Goal: Information Seeking & Learning: Find specific page/section

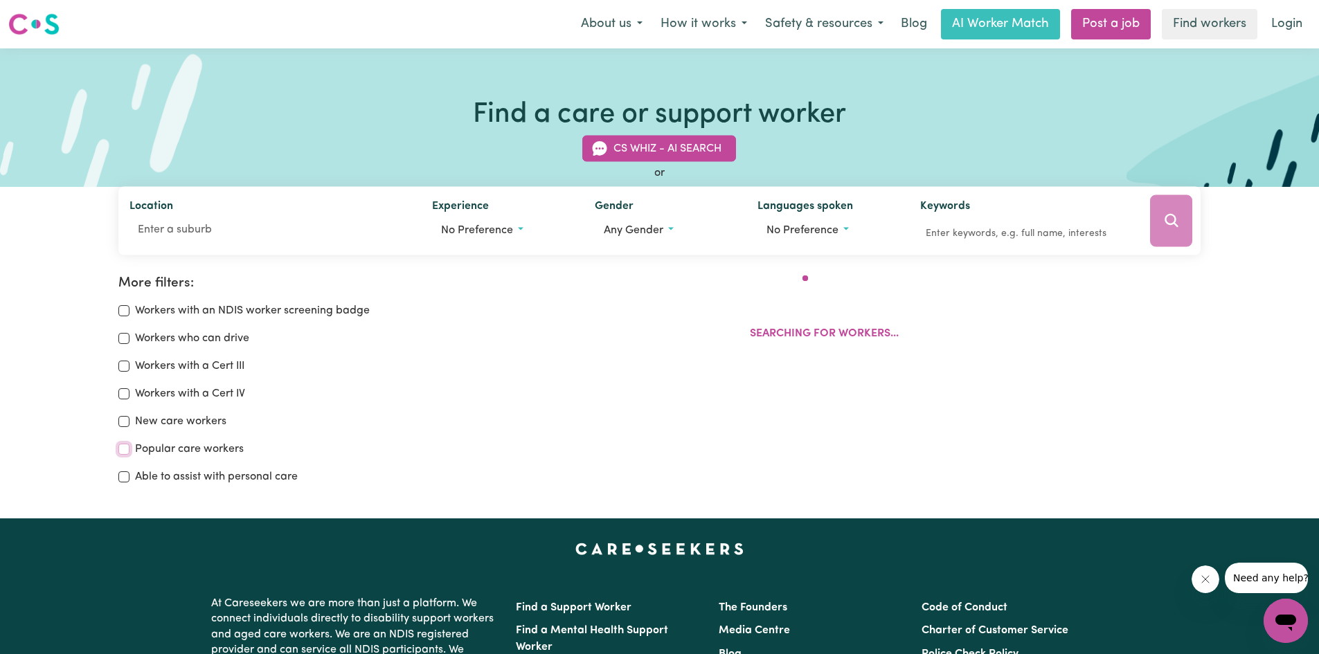
click at [125, 449] on input "Popular care workers" at bounding box center [123, 449] width 11 height 11
checkbox input "true"
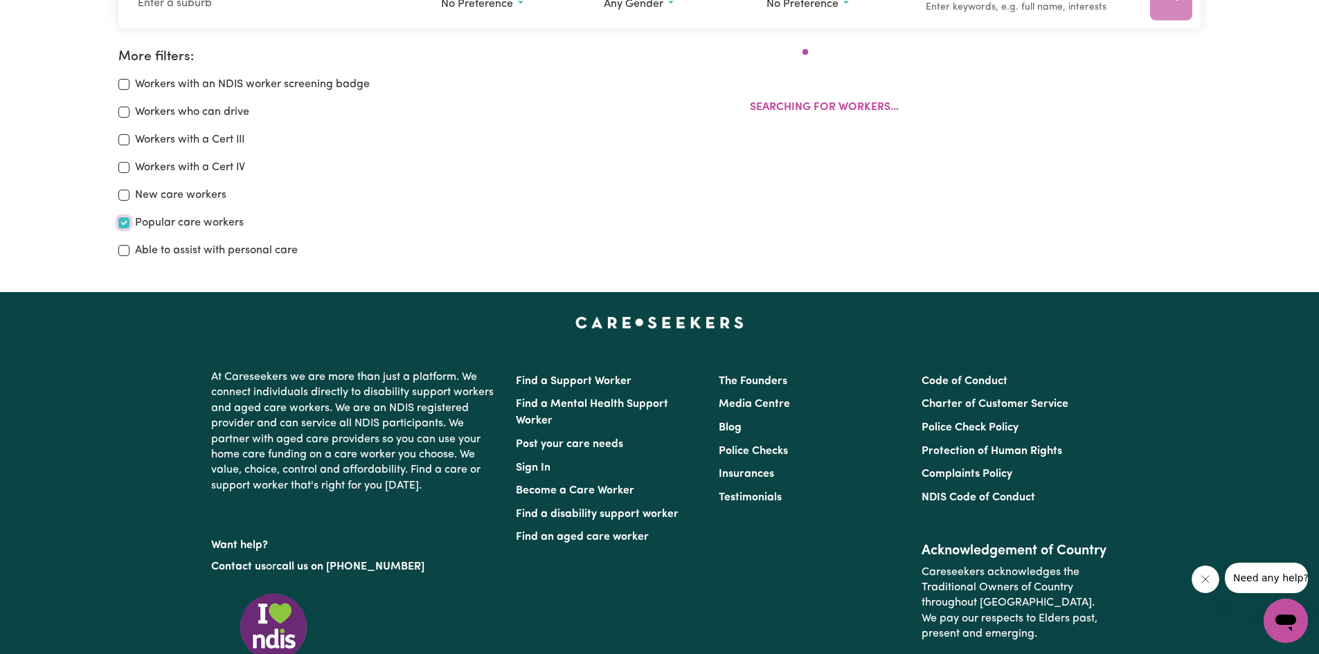
scroll to position [231, 0]
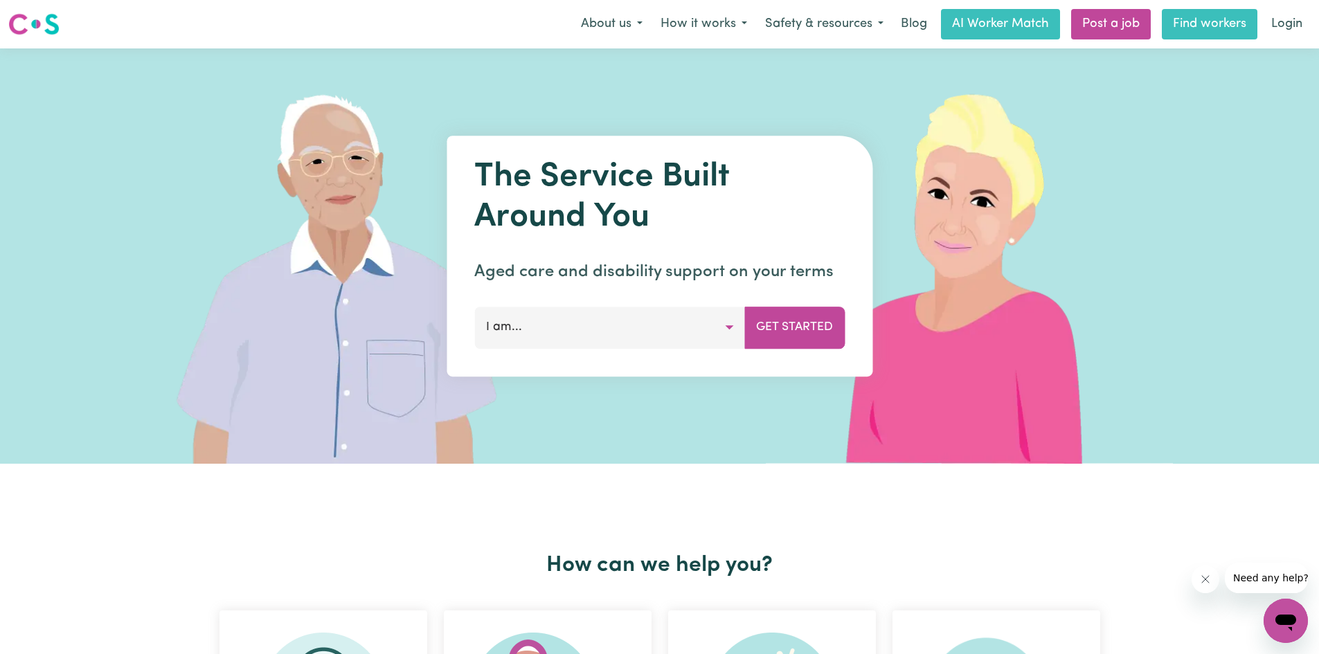
click at [1218, 22] on link "Find workers" at bounding box center [1210, 24] width 96 height 30
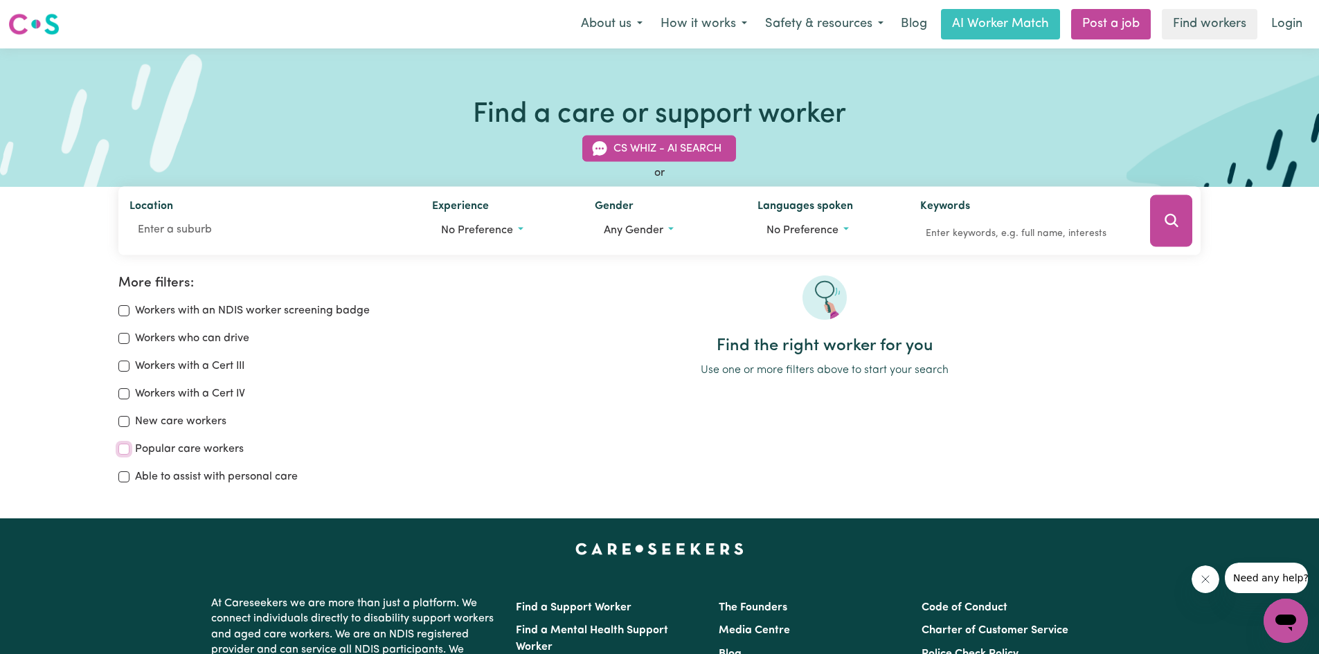
click at [124, 447] on input "Popular care workers" at bounding box center [123, 449] width 11 height 11
checkbox input "true"
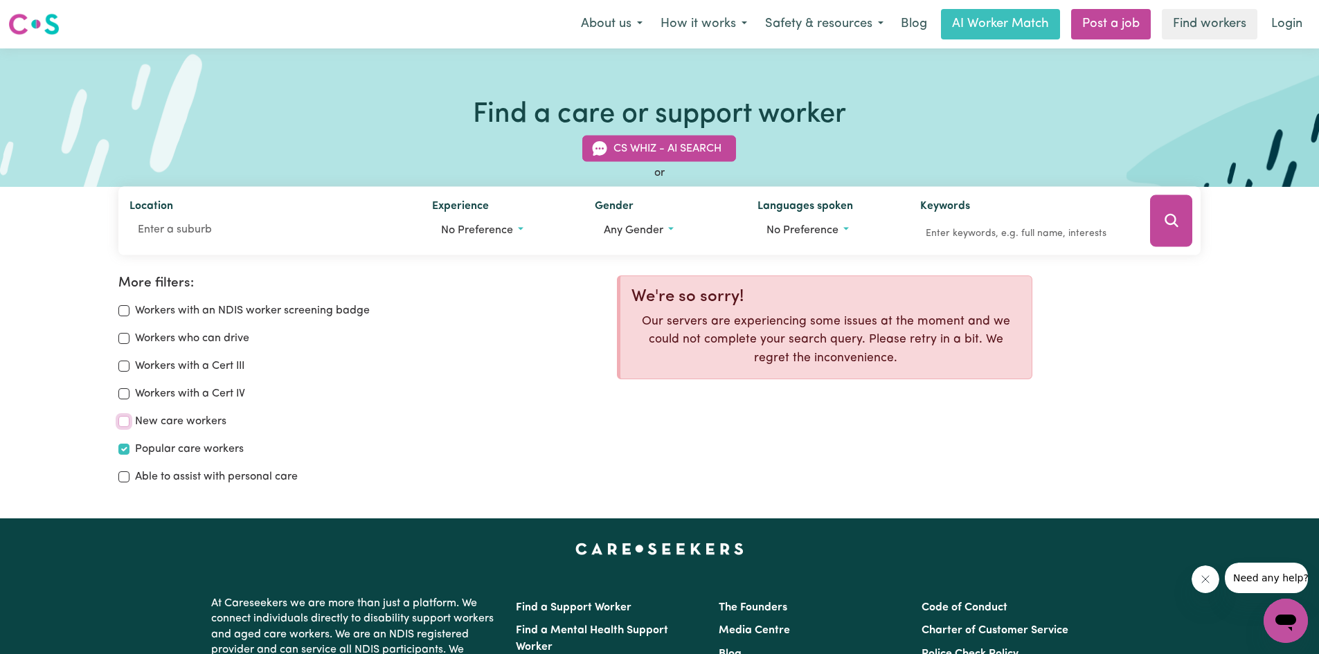
click at [125, 424] on input "New care workers" at bounding box center [123, 421] width 11 height 11
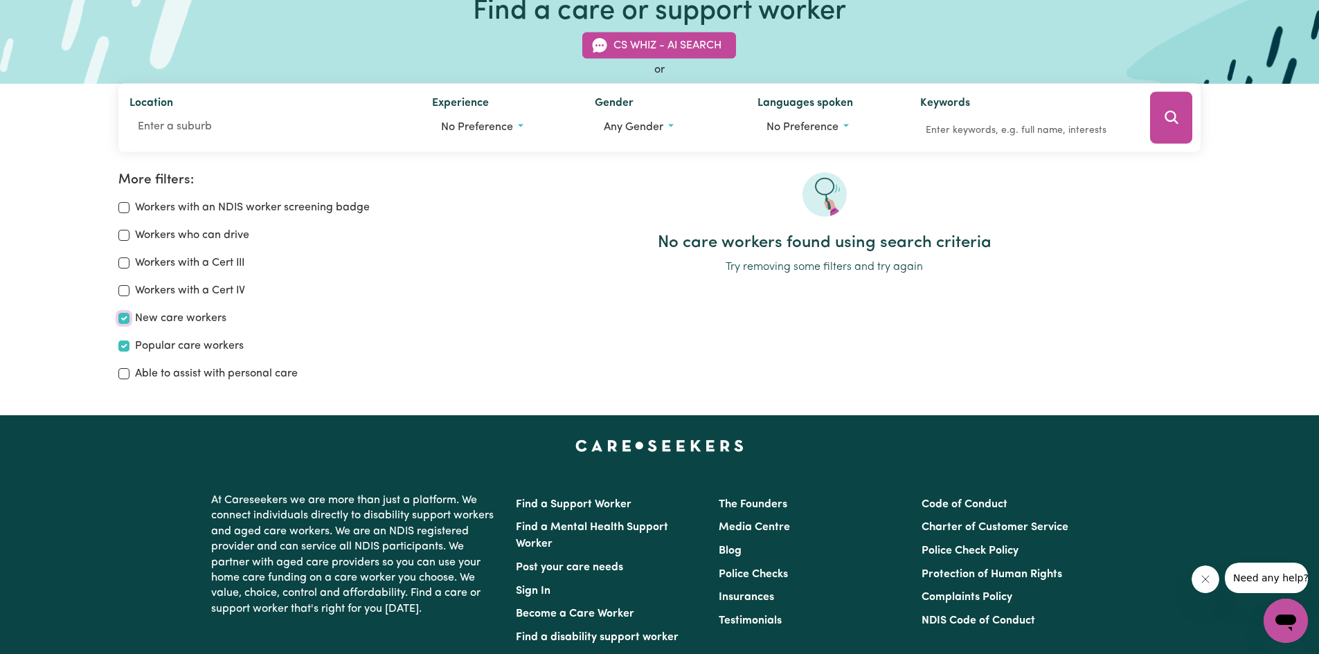
scroll to position [24, 0]
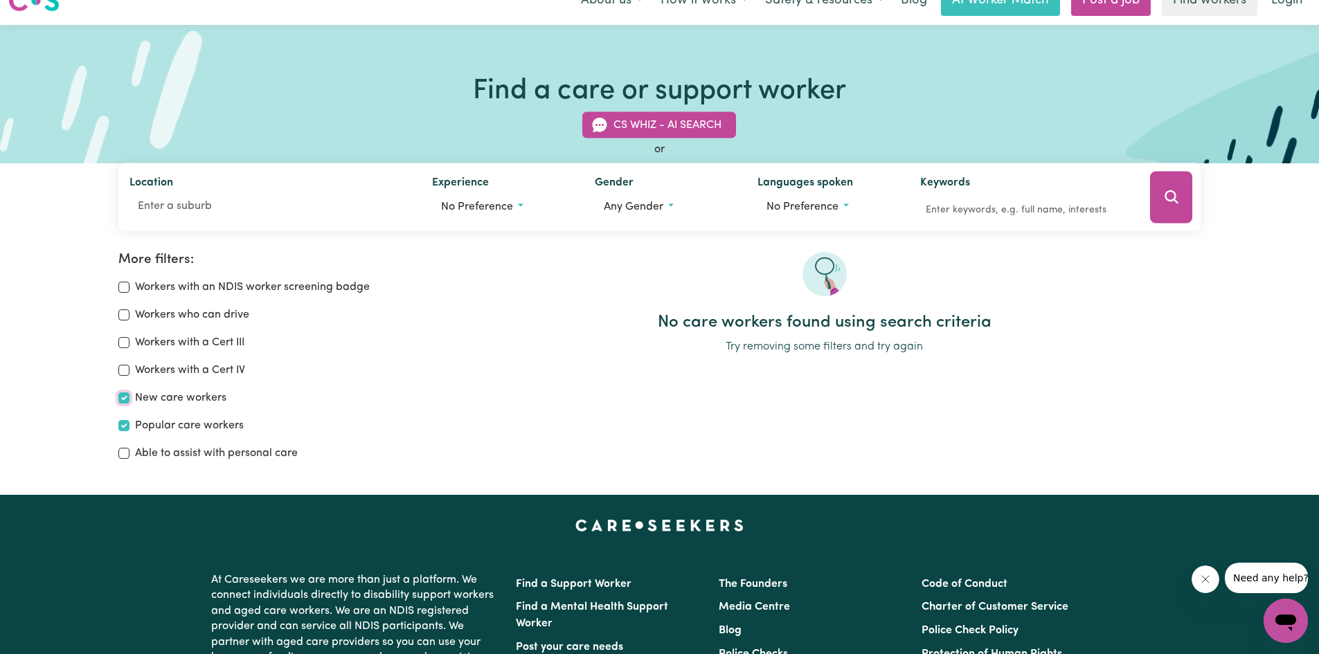
click at [120, 399] on input "New care workers" at bounding box center [123, 398] width 11 height 11
checkbox input "false"
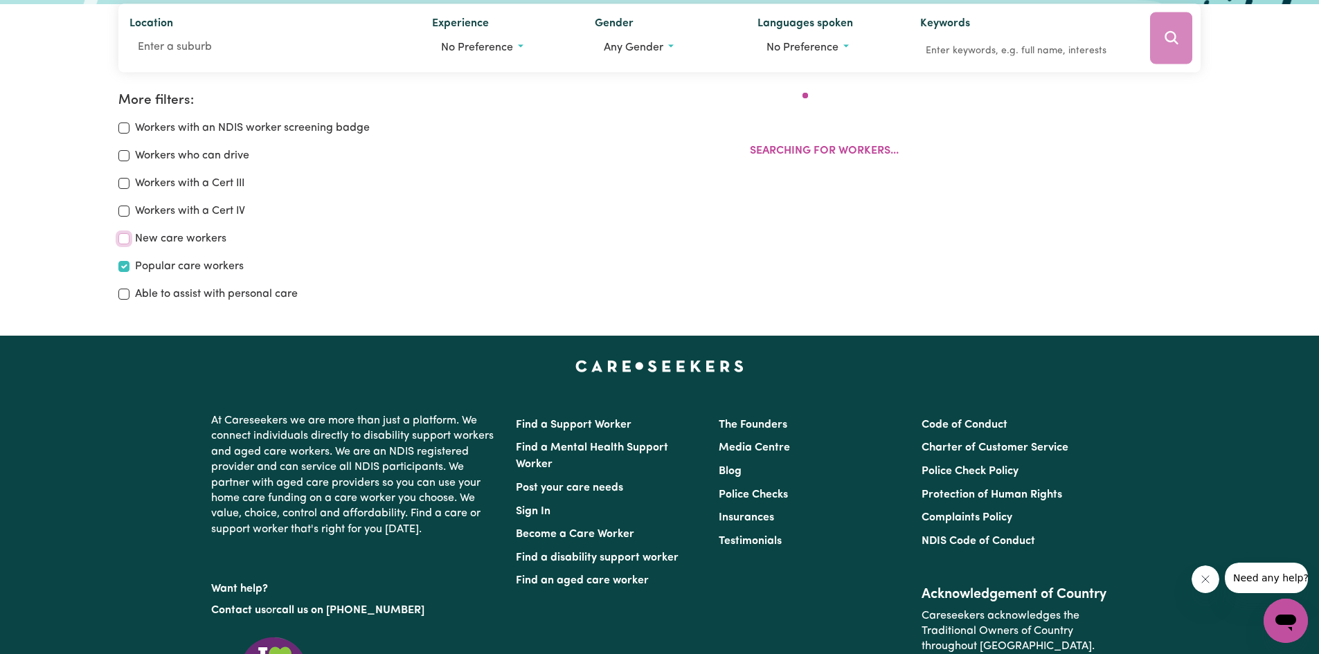
scroll to position [231, 0]
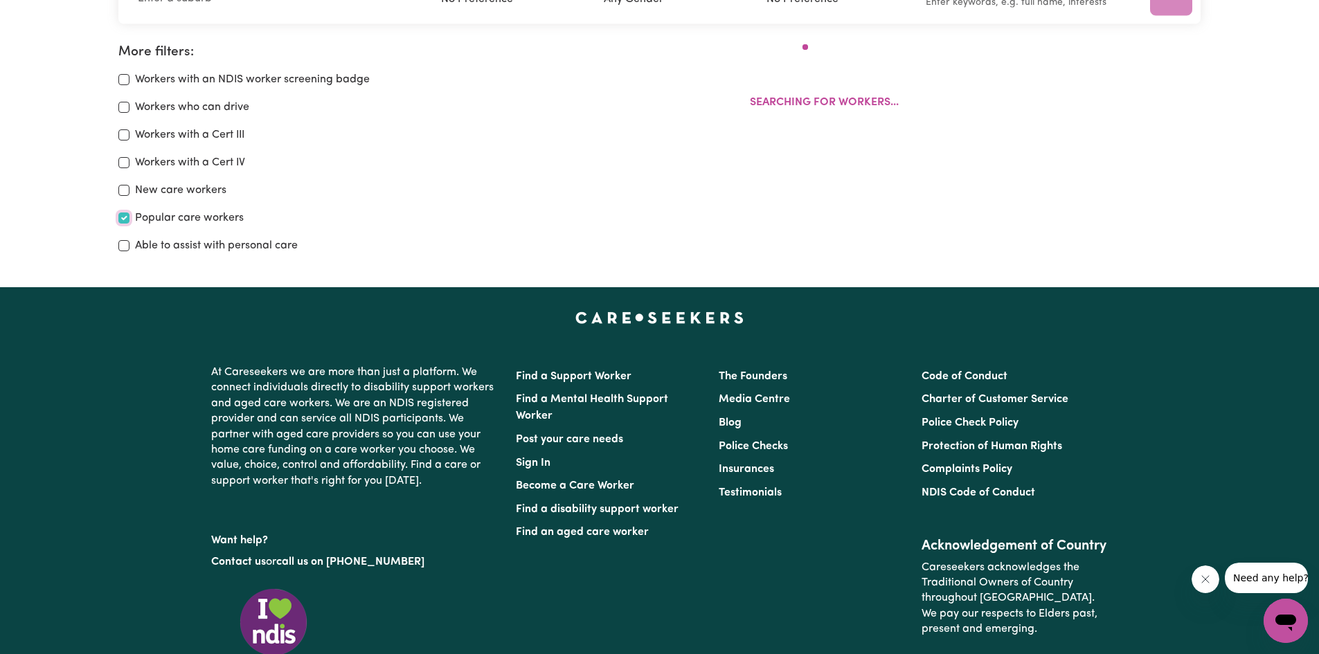
click at [125, 217] on input "Popular care workers" at bounding box center [123, 218] width 11 height 11
checkbox input "false"
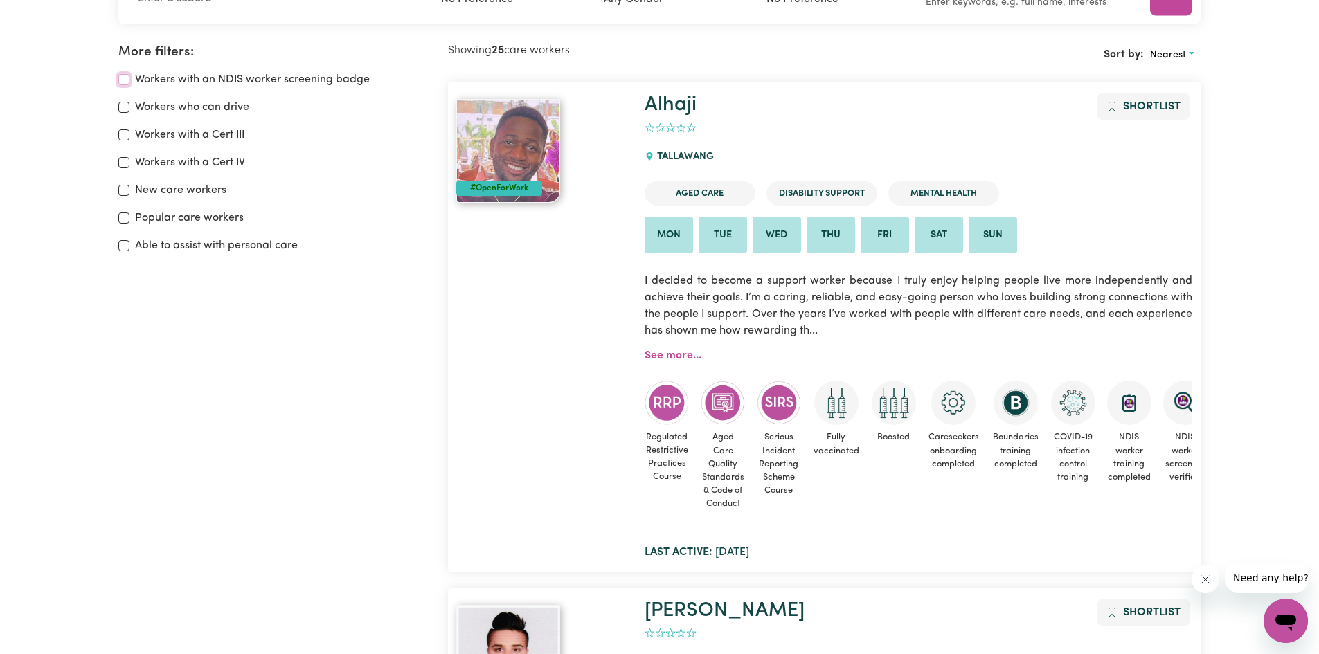
click at [123, 78] on input "Workers with an NDIS worker screening badge" at bounding box center [123, 79] width 11 height 11
checkbox input "true"
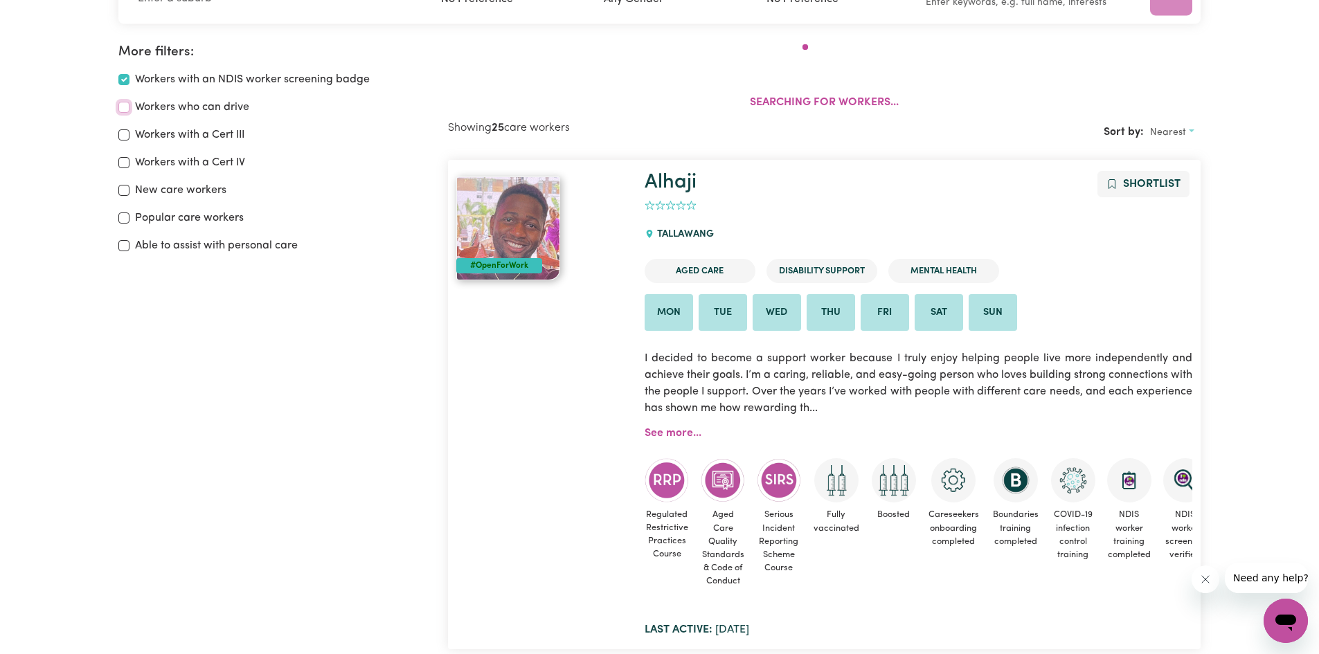
click at [118, 106] on input "Workers who can drive" at bounding box center [123, 107] width 11 height 11
checkbox input "true"
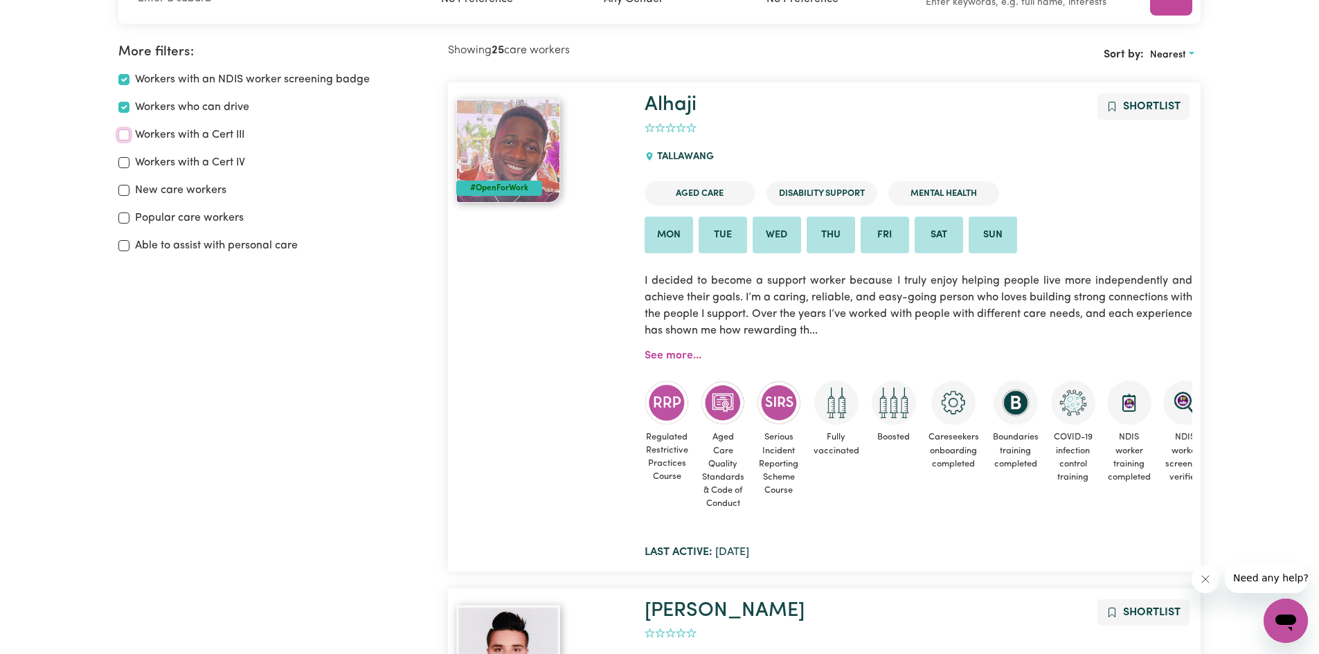
click at [120, 130] on input "Workers with a Cert III" at bounding box center [123, 134] width 11 height 11
checkbox input "true"
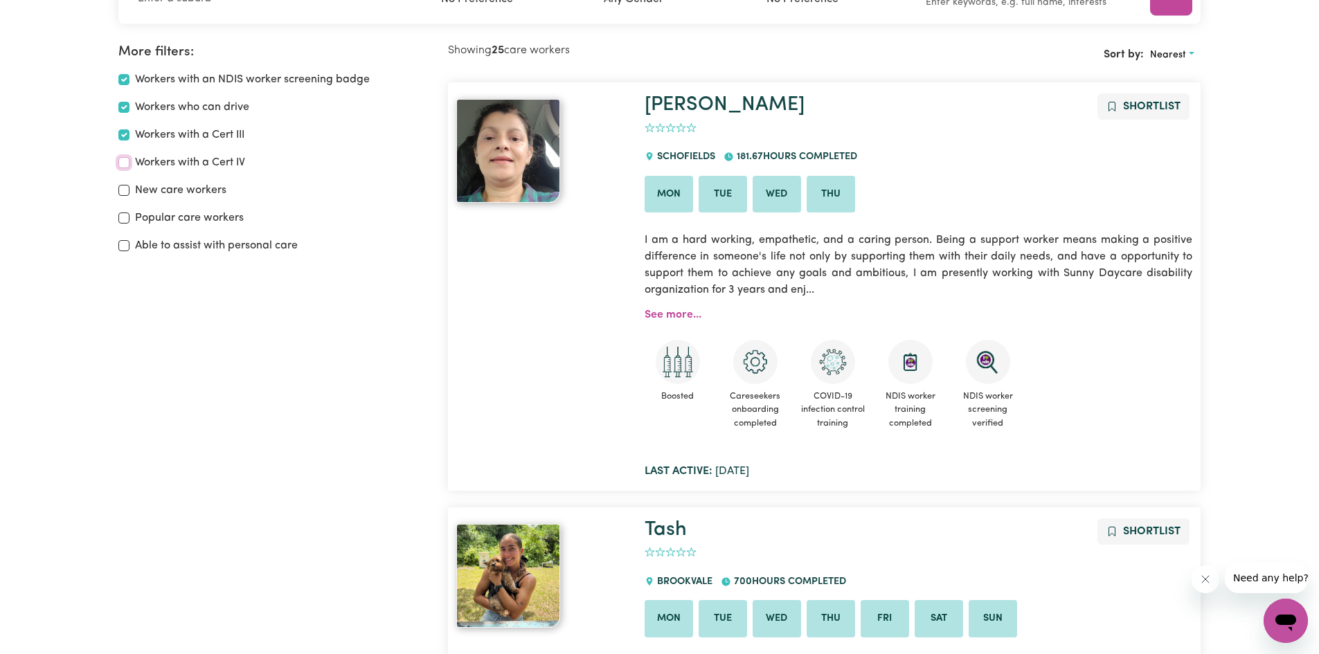
click at [120, 162] on input "Workers with a Cert IV" at bounding box center [123, 162] width 11 height 11
checkbox input "true"
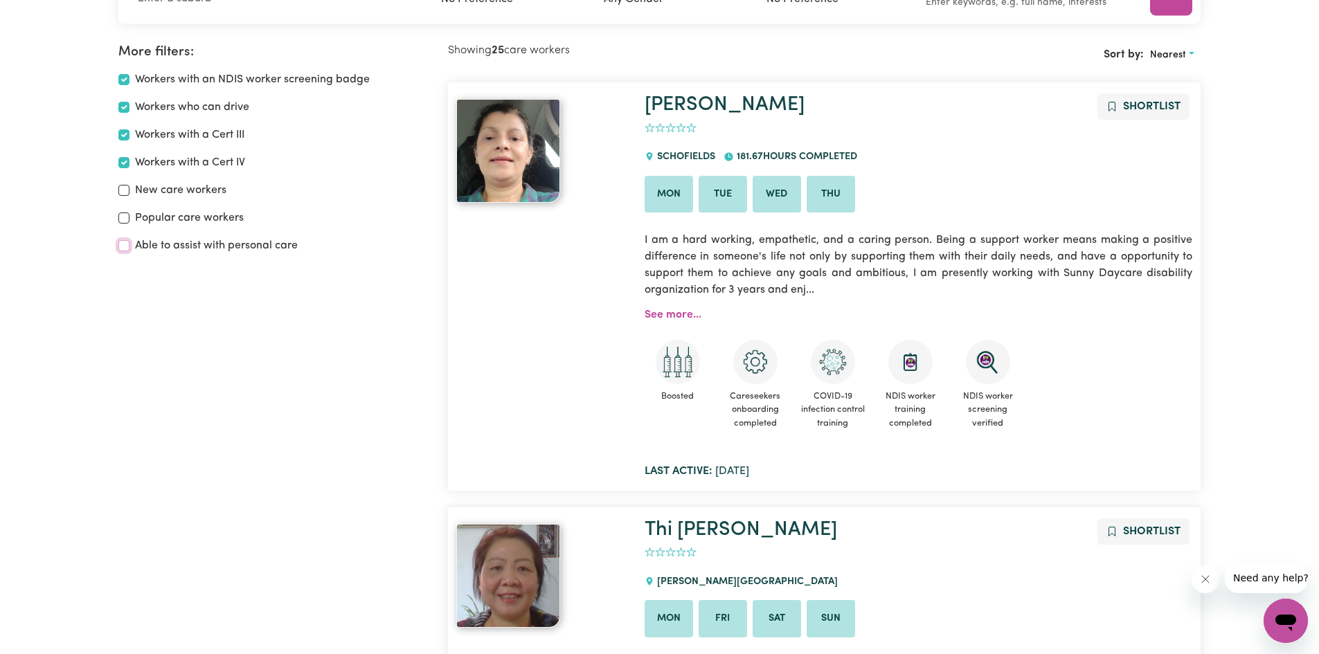
click at [126, 249] on input "Able to assist with personal care" at bounding box center [123, 245] width 11 height 11
checkbox input "true"
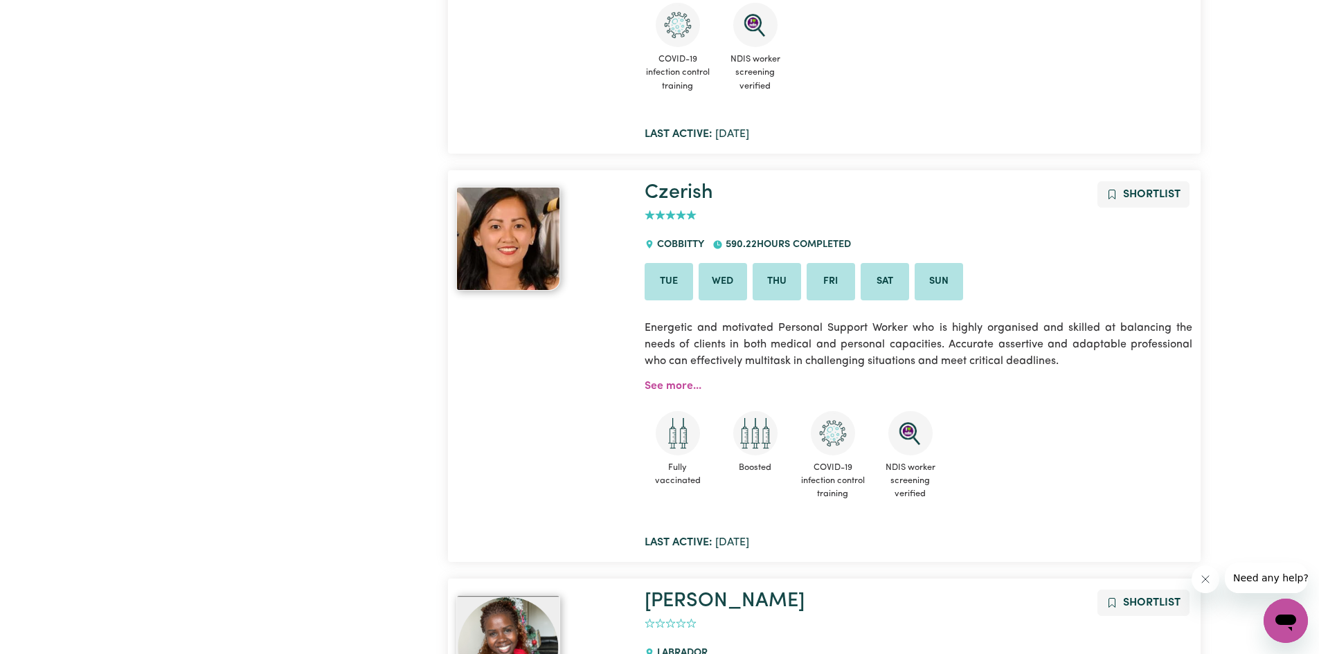
scroll to position [8332, 0]
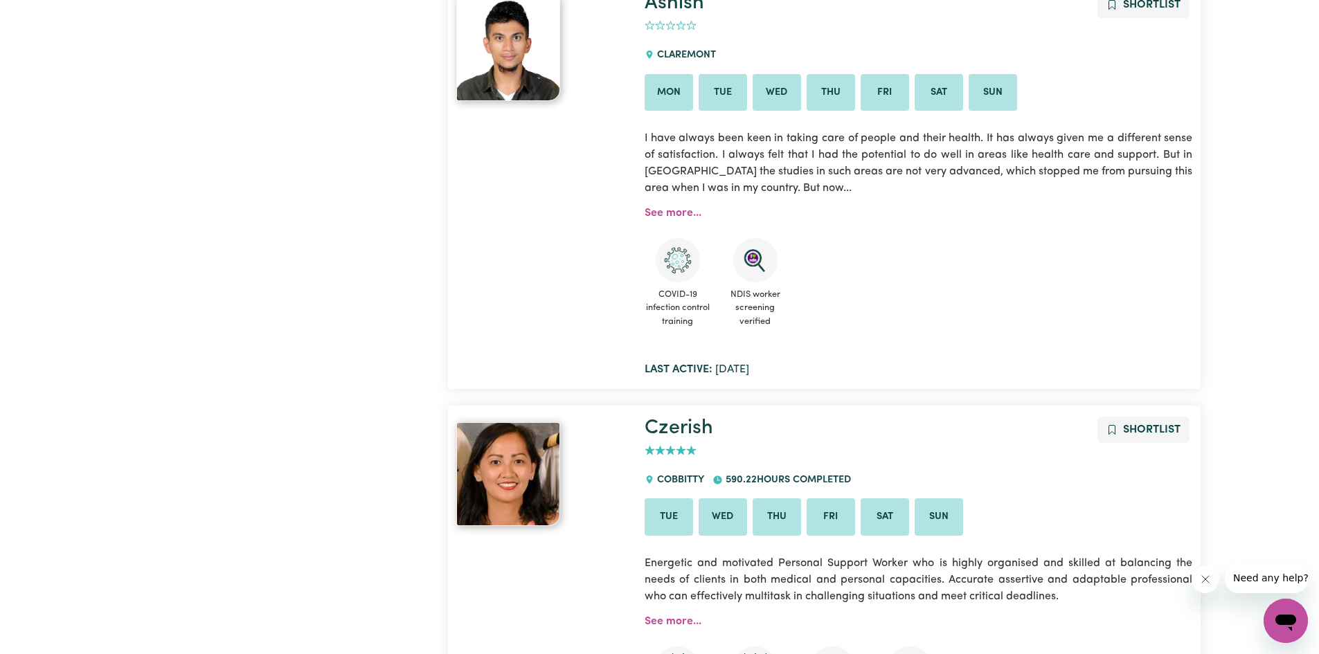
drag, startPoint x: 971, startPoint y: 362, endPoint x: 1000, endPoint y: 364, distance: 29.1
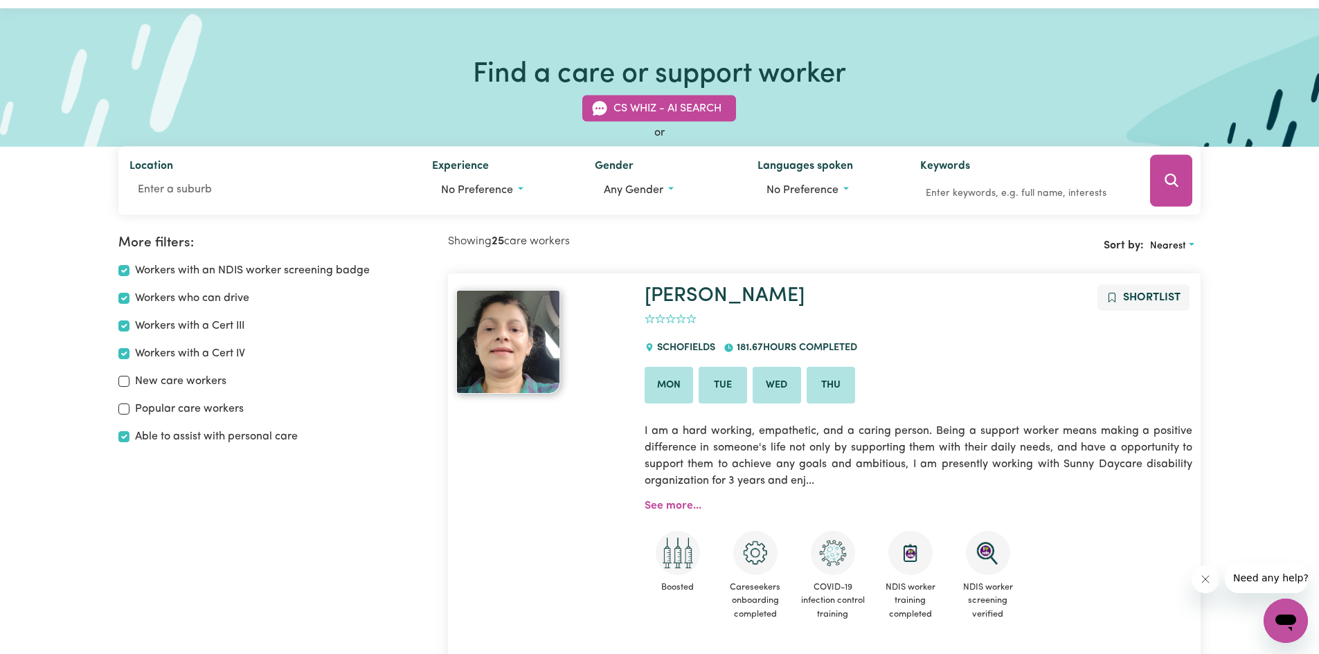
scroll to position [28, 0]
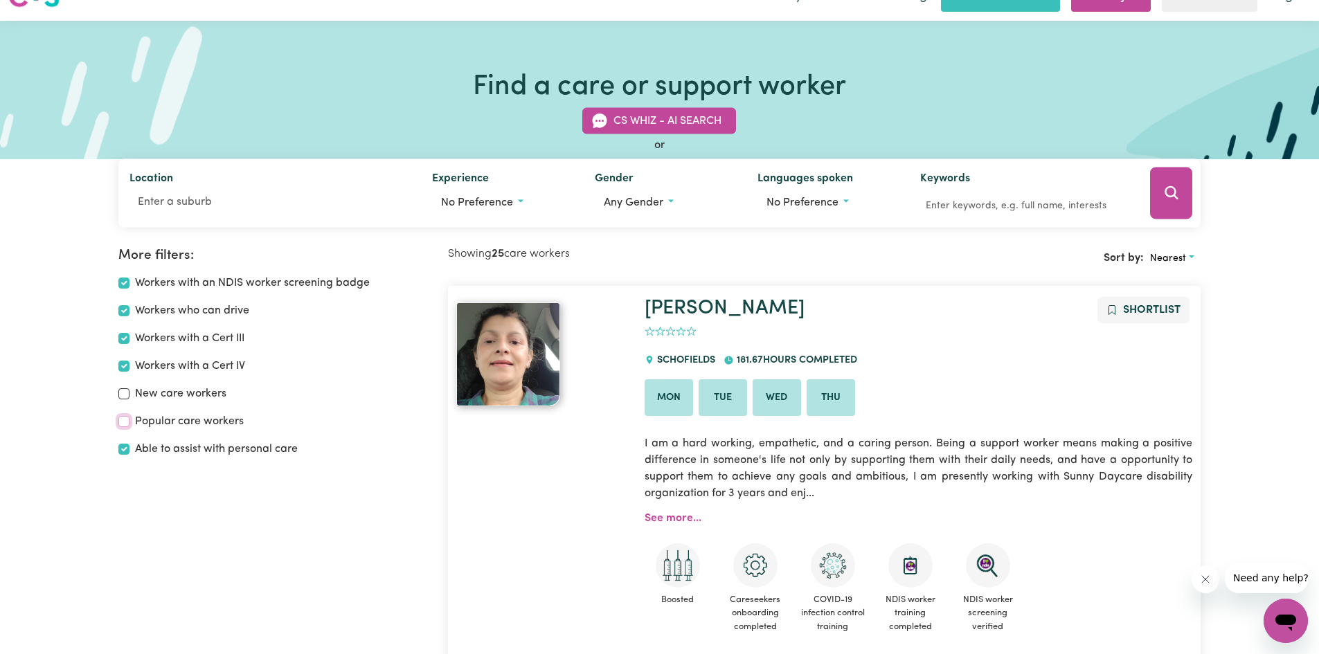
click at [124, 416] on input "Popular care workers" at bounding box center [123, 421] width 11 height 11
checkbox input "true"
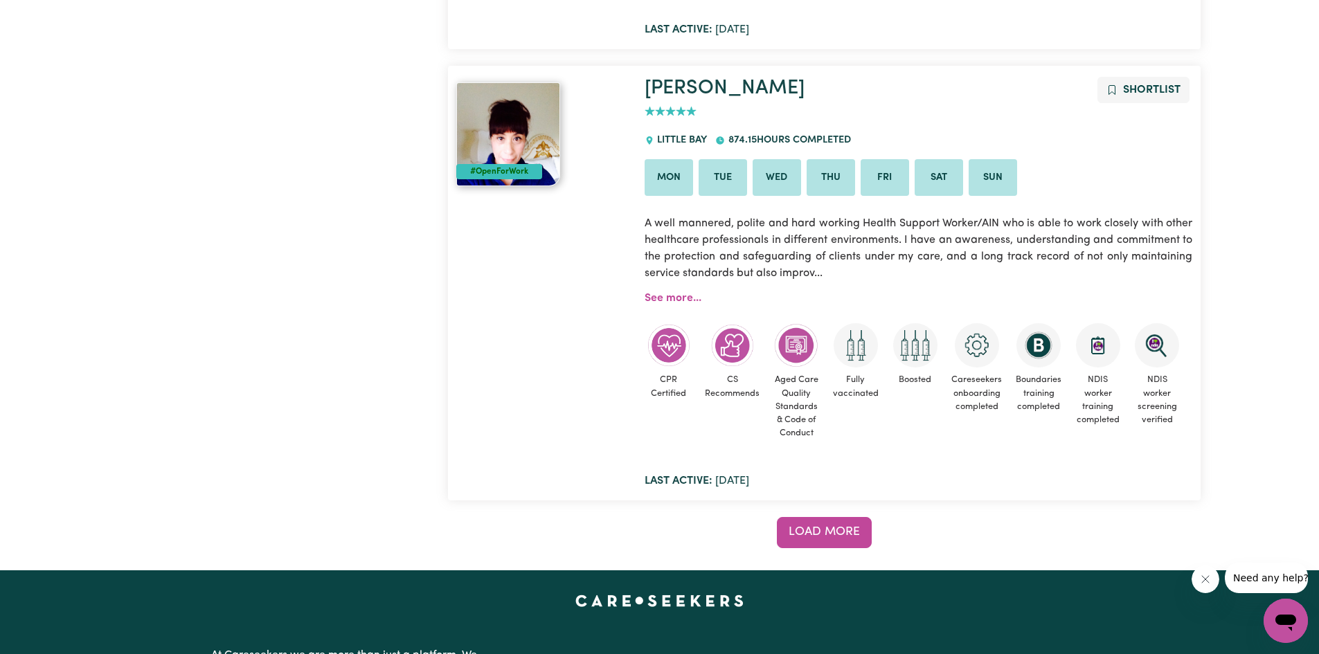
scroll to position [10340, 0]
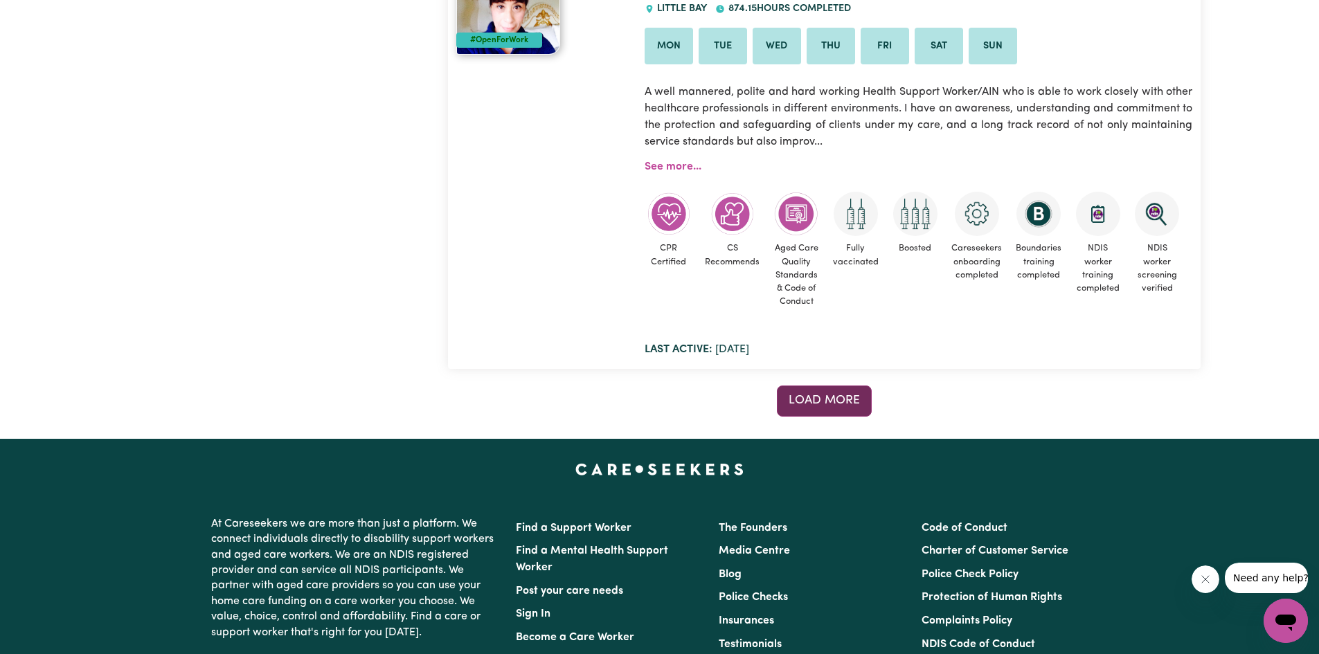
click at [803, 393] on button "Load more" at bounding box center [824, 401] width 95 height 30
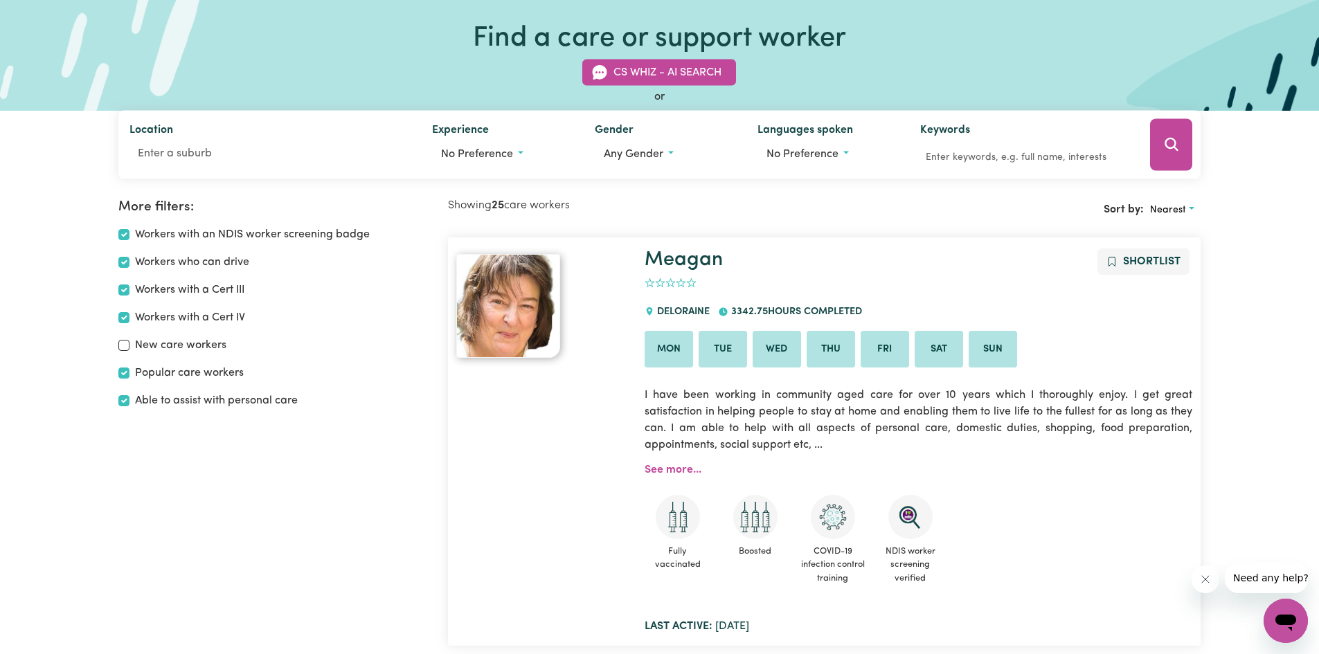
scroll to position [0, 0]
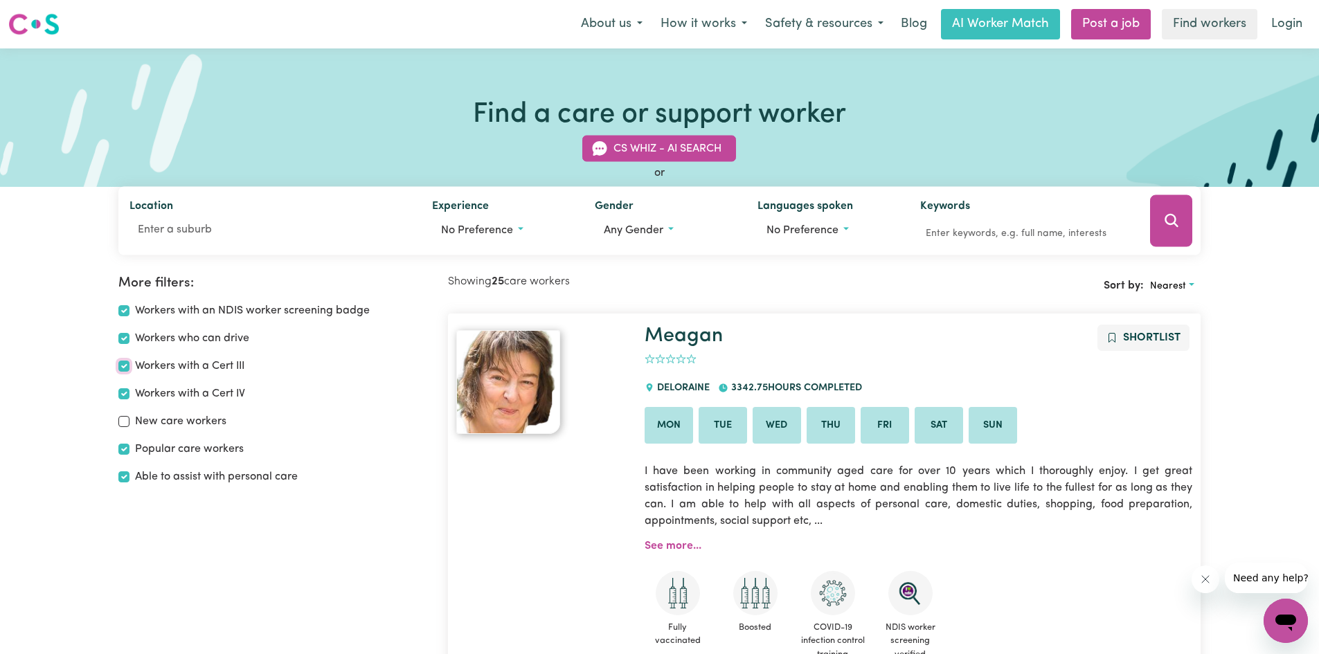
click at [125, 367] on input "Workers with a Cert III" at bounding box center [123, 366] width 11 height 11
checkbox input "false"
click at [644, 226] on span "Any gender" at bounding box center [634, 230] width 60 height 11
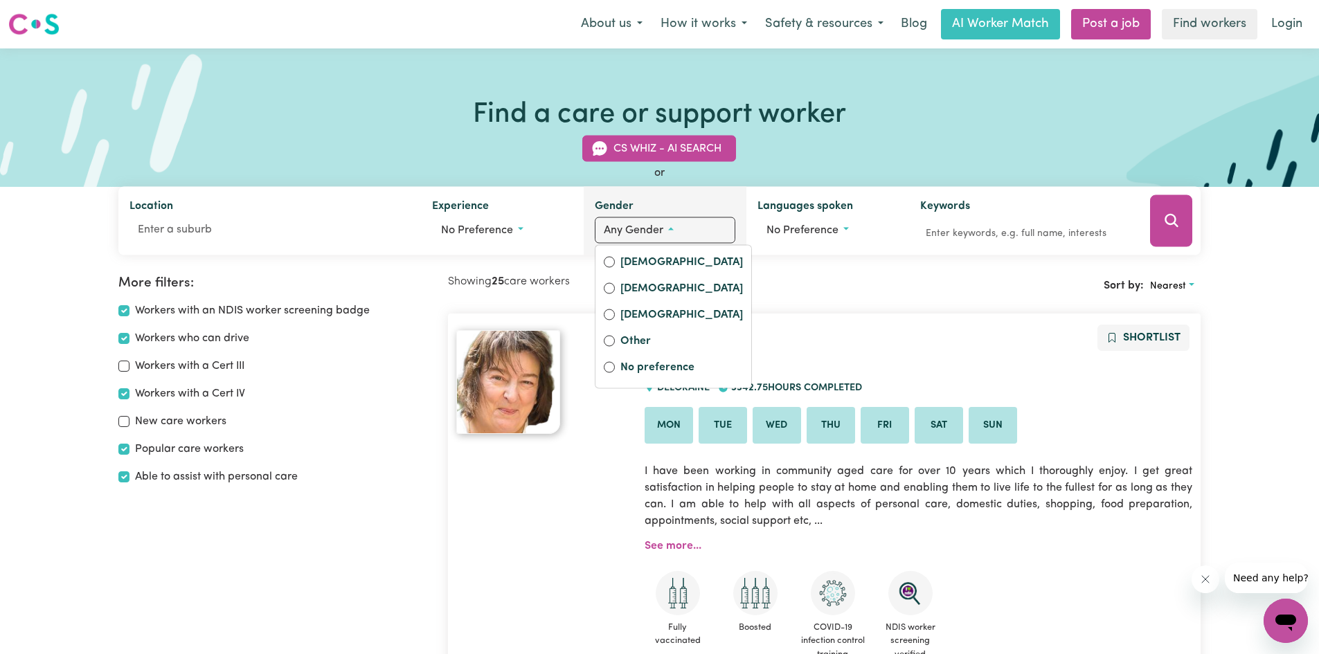
click at [644, 226] on span "Any gender" at bounding box center [634, 230] width 60 height 11
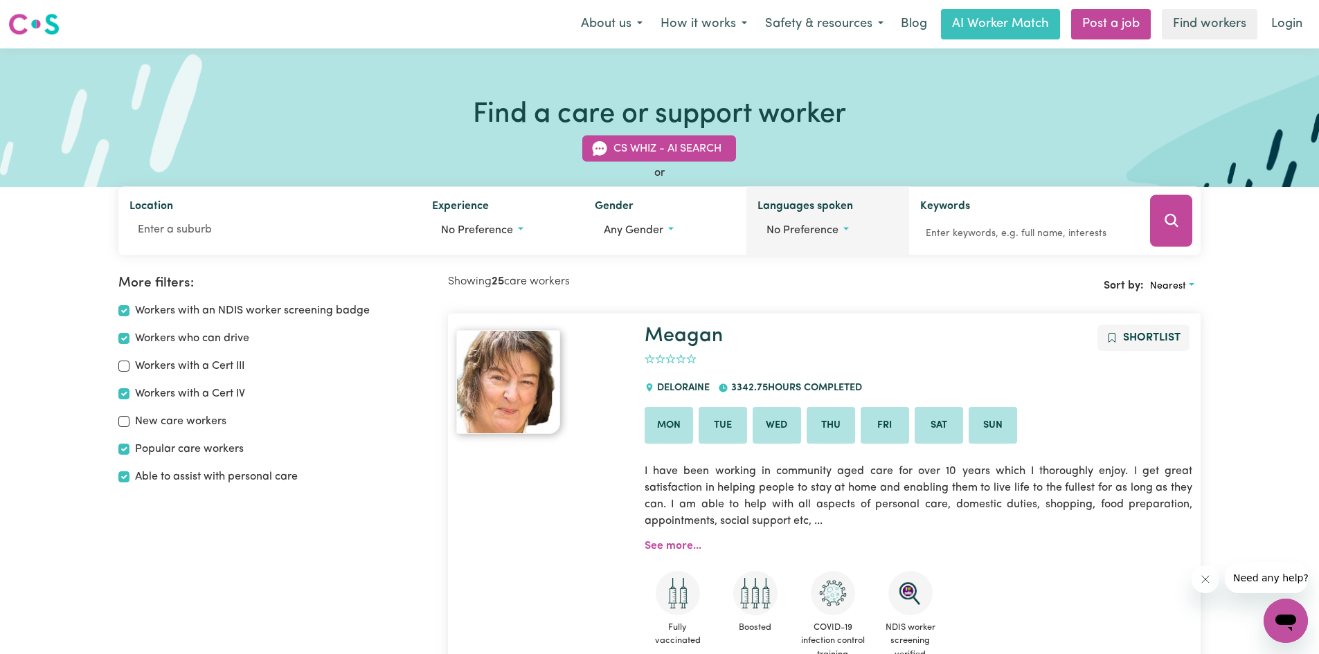
click at [830, 231] on span "No preference" at bounding box center [802, 230] width 72 height 11
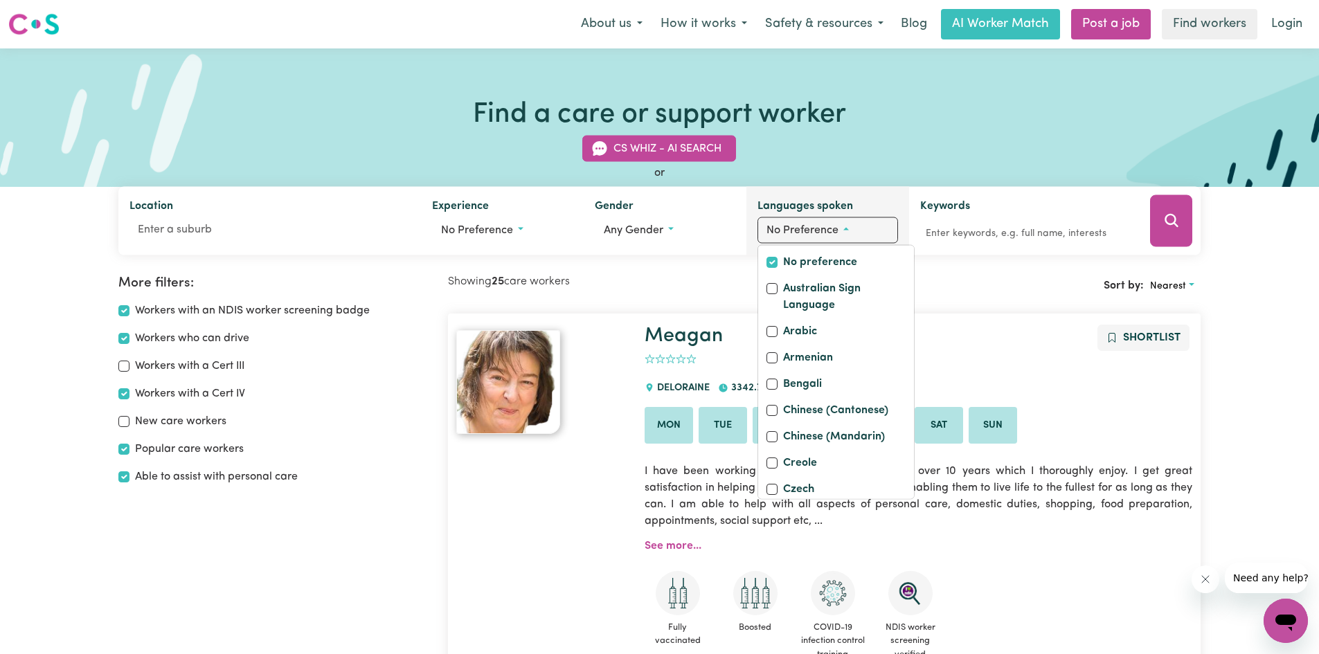
click at [830, 231] on span "No preference" at bounding box center [802, 230] width 72 height 11
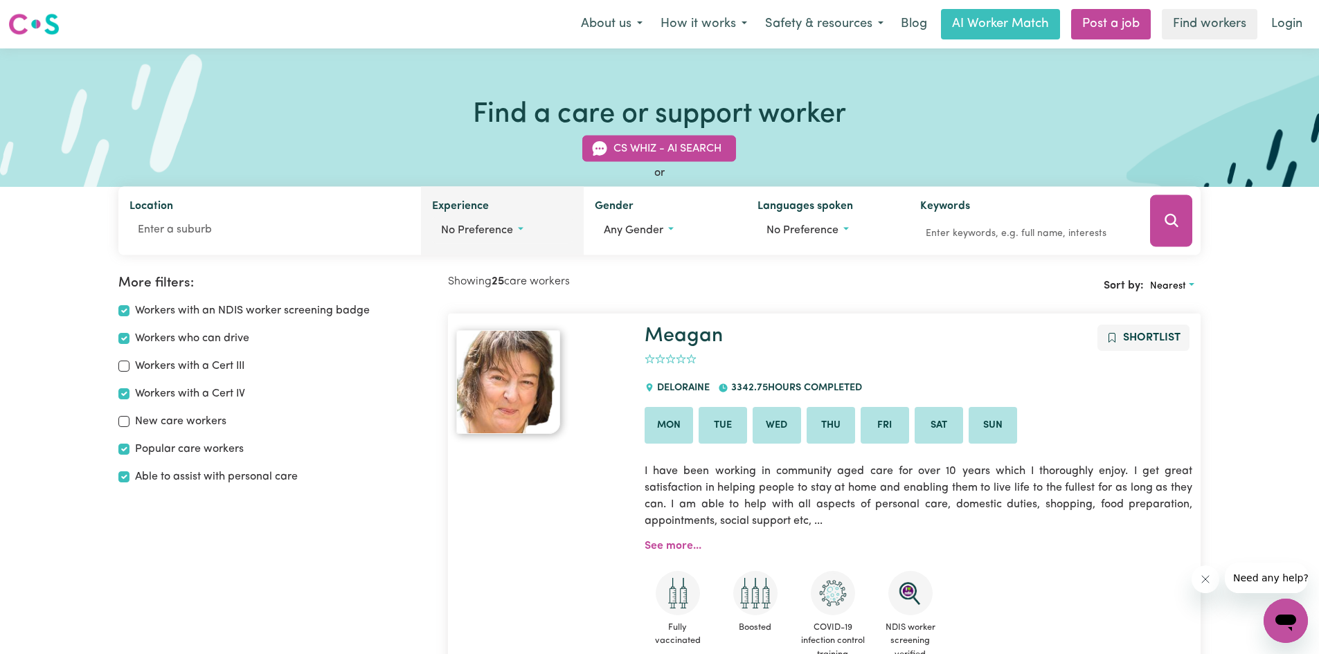
click at [481, 228] on span "No preference" at bounding box center [477, 230] width 72 height 11
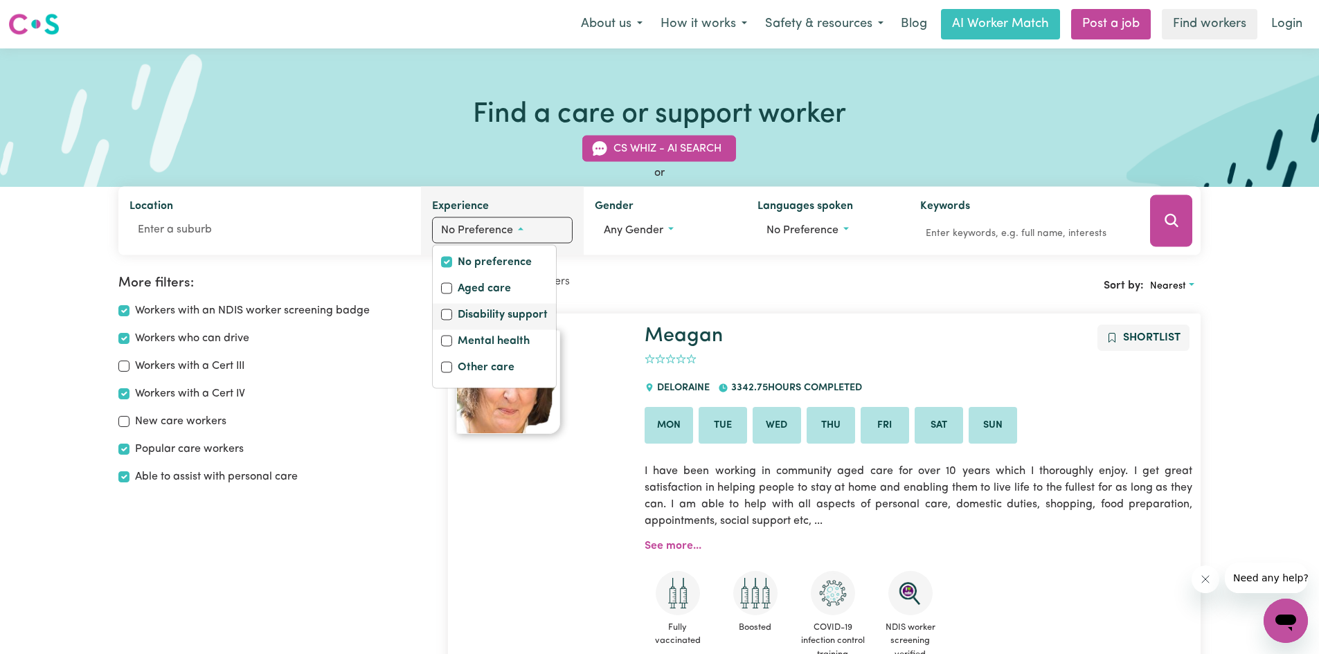
click at [473, 313] on label "Disability support" at bounding box center [503, 316] width 90 height 19
click at [452, 313] on input "Disability support" at bounding box center [446, 314] width 11 height 11
checkbox input "true"
checkbox input "false"
click at [1158, 225] on button "Search" at bounding box center [1171, 221] width 42 height 52
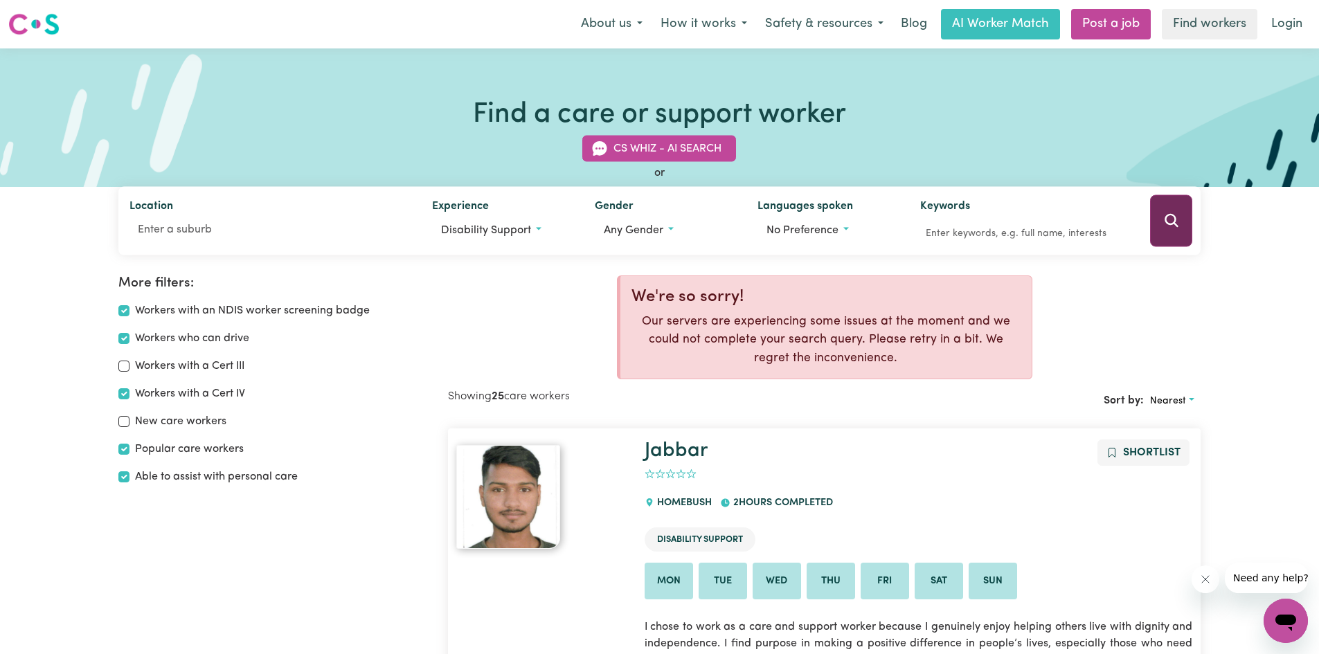
click at [1171, 229] on icon "Search" at bounding box center [1171, 221] width 17 height 17
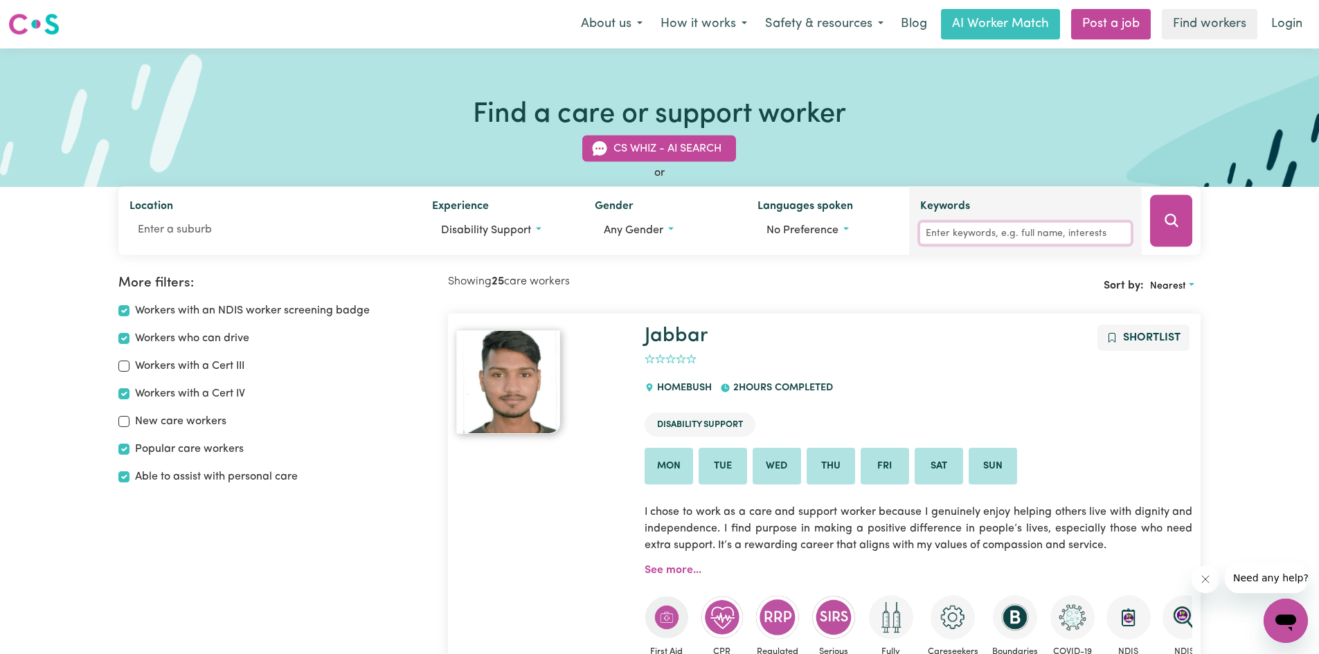
click at [1011, 228] on input "Keywords" at bounding box center [1025, 233] width 210 height 21
type input "faith cherop"
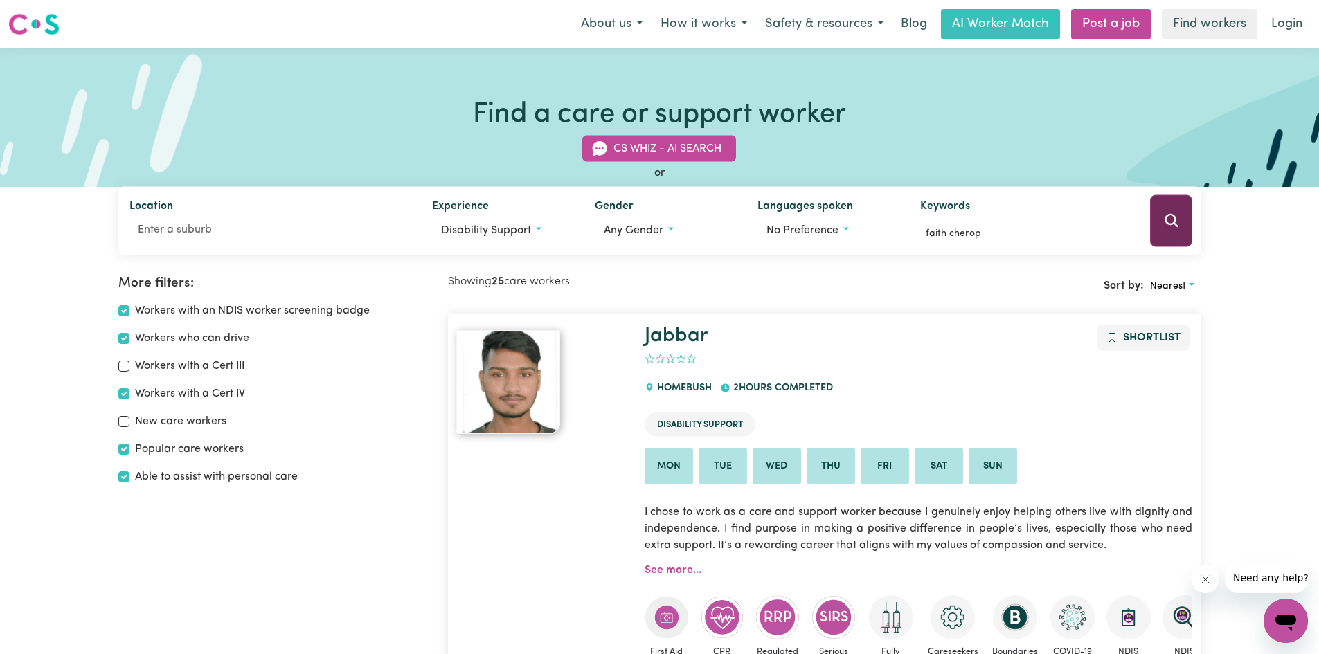
click at [1182, 239] on button "Search" at bounding box center [1171, 221] width 42 height 52
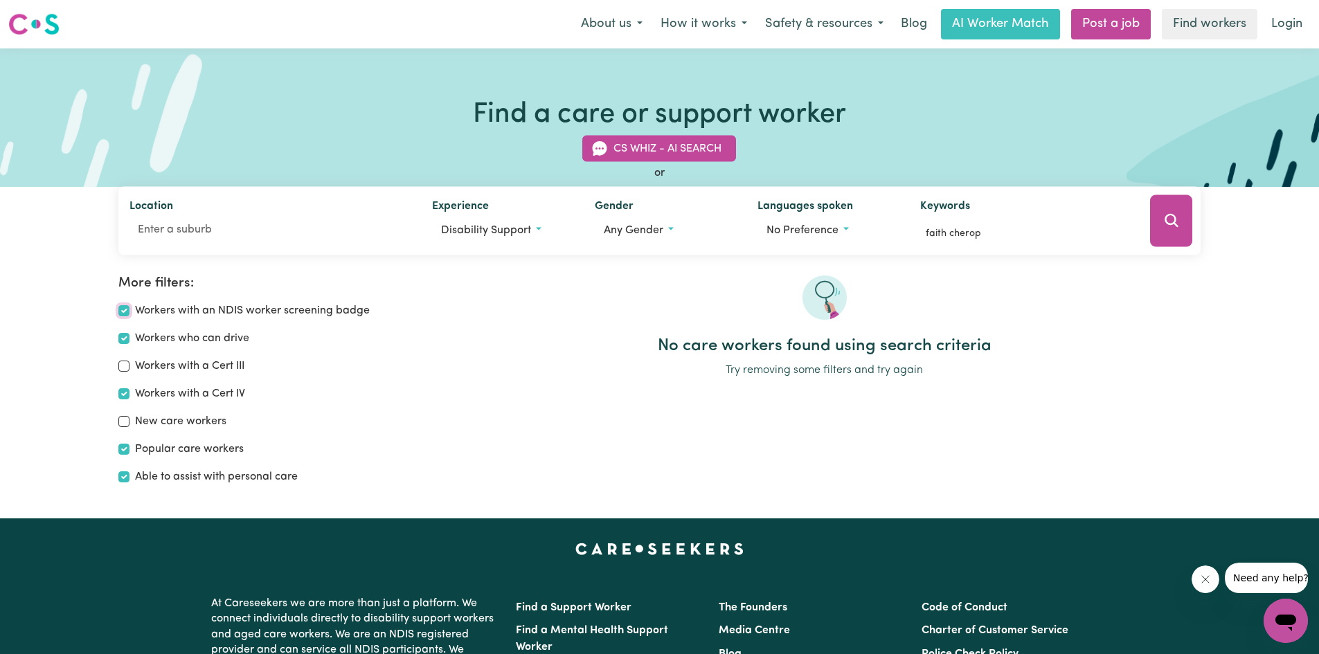
click at [118, 307] on input "Workers with an NDIS worker screening badge" at bounding box center [123, 310] width 11 height 11
checkbox input "false"
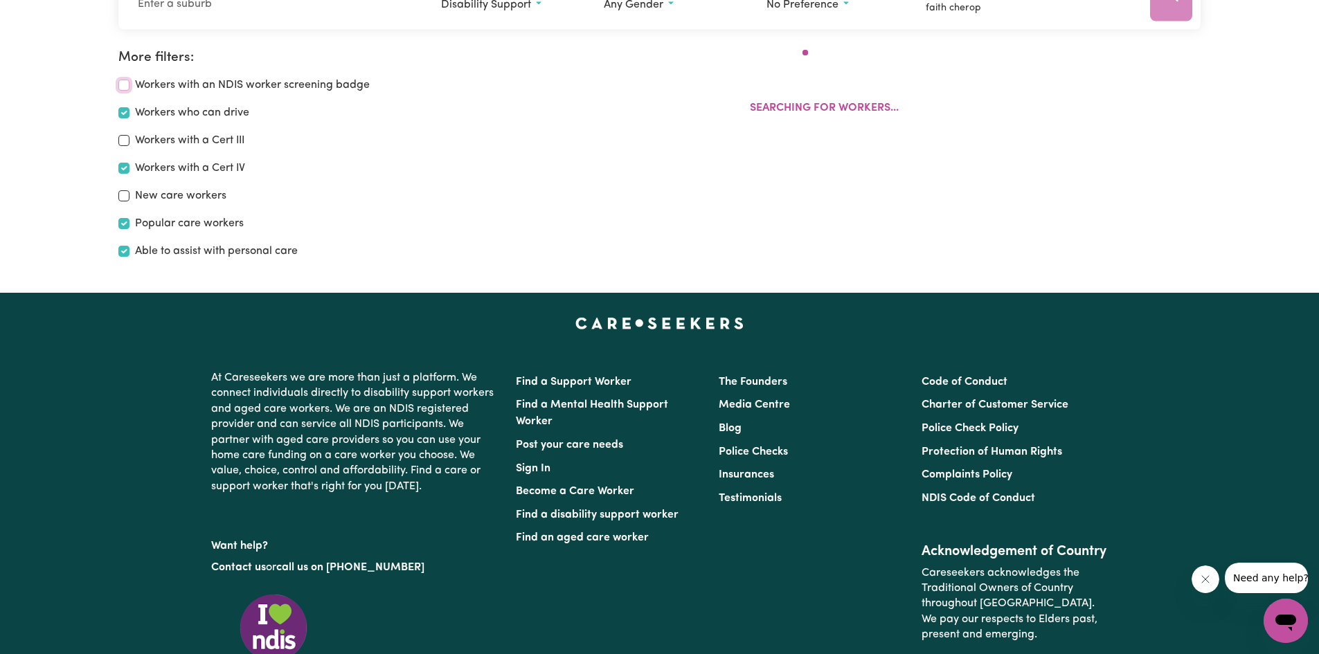
scroll to position [231, 0]
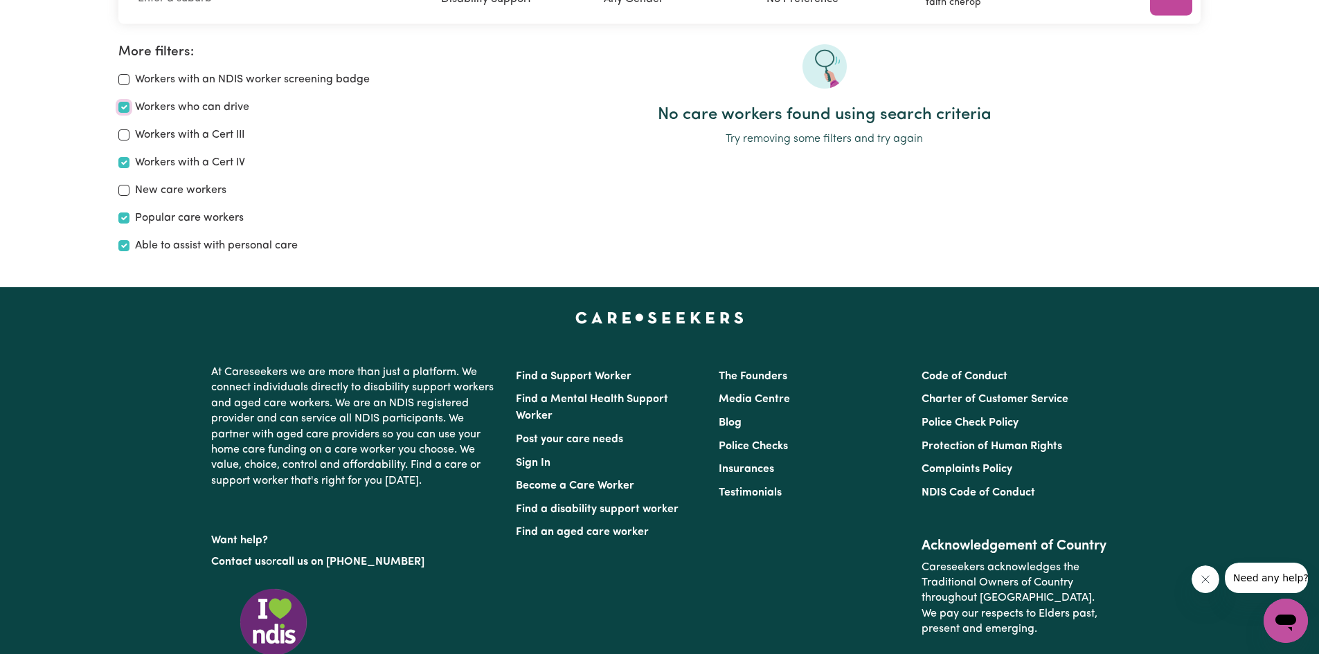
click at [124, 105] on input "Workers who can drive" at bounding box center [123, 107] width 11 height 11
checkbox input "false"
click at [125, 165] on input "Workers with a Cert IV" at bounding box center [123, 162] width 11 height 11
checkbox input "false"
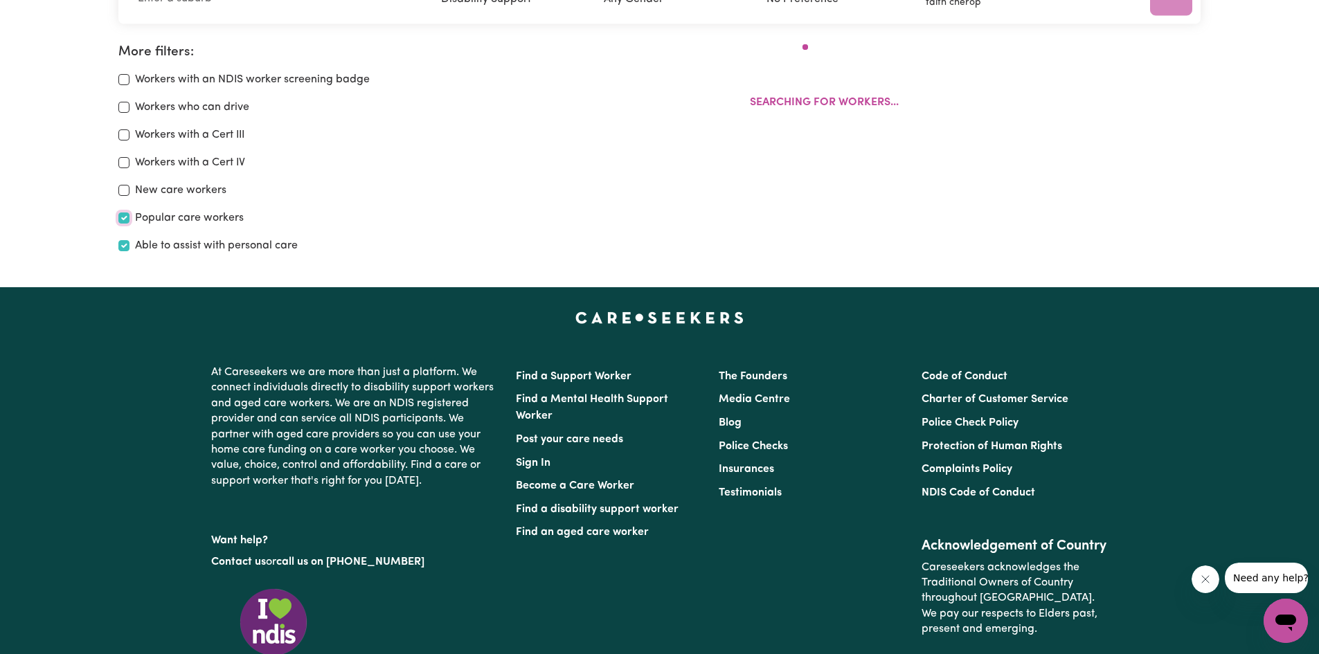
click at [127, 219] on input "Popular care workers" at bounding box center [123, 218] width 11 height 11
checkbox input "false"
click at [127, 248] on input "Able to assist with personal care" at bounding box center [123, 245] width 11 height 11
checkbox input "false"
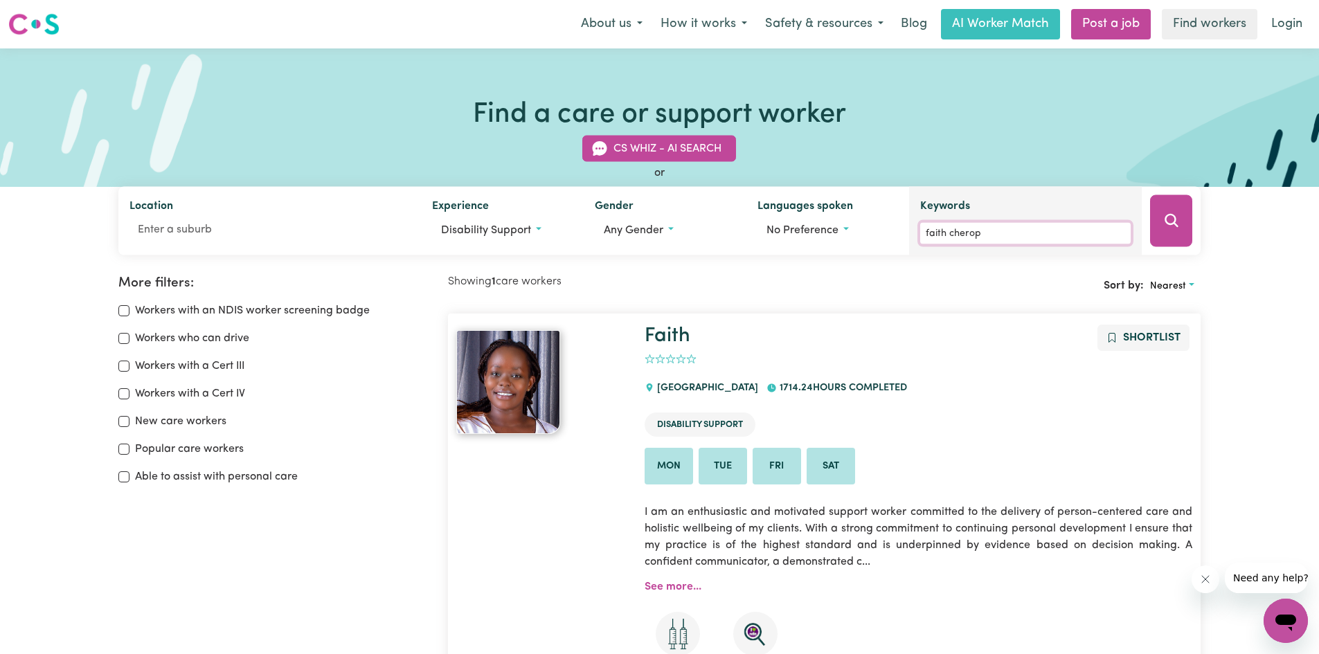
click at [985, 239] on input "faith cherop" at bounding box center [1025, 233] width 210 height 21
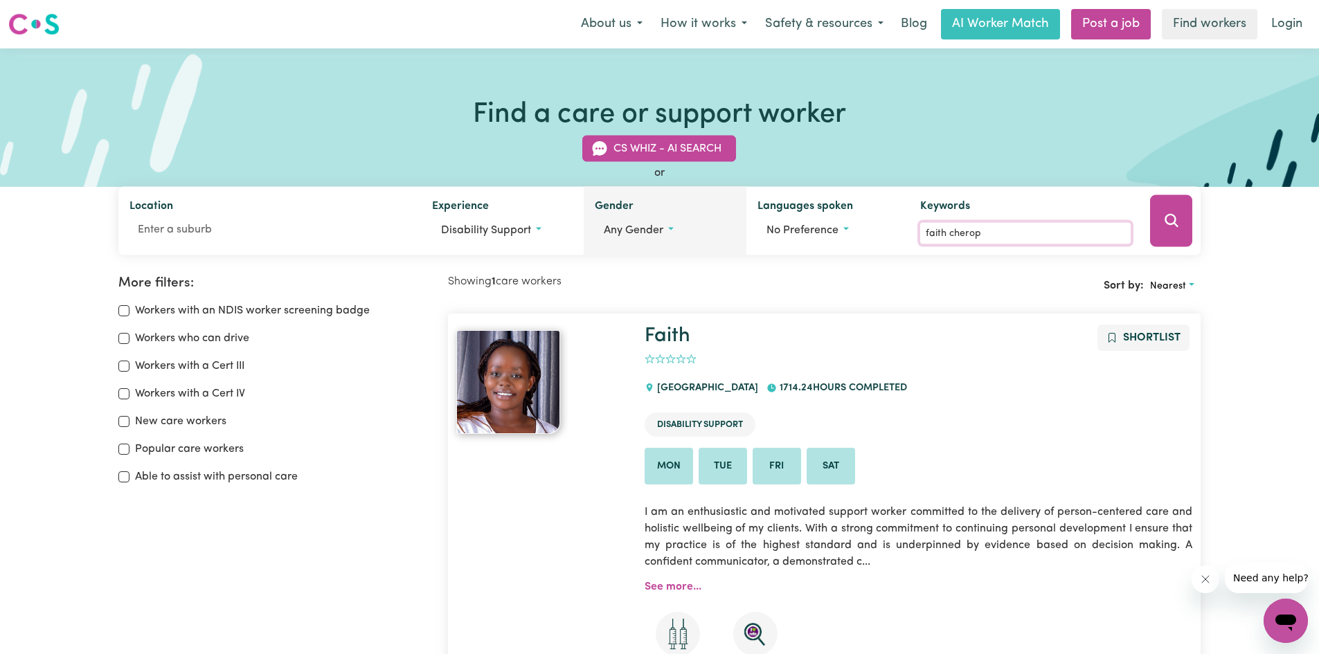
drag, startPoint x: 994, startPoint y: 227, endPoint x: 703, endPoint y: 249, distance: 291.6
click at [703, 249] on div "Location Experience Disability support No preference Aged care Disability suppo…" at bounding box center [659, 221] width 1083 height 69
type input "maureen jebet"
click at [1161, 232] on button "Search" at bounding box center [1171, 221] width 42 height 52
